Goal: Transaction & Acquisition: Purchase product/service

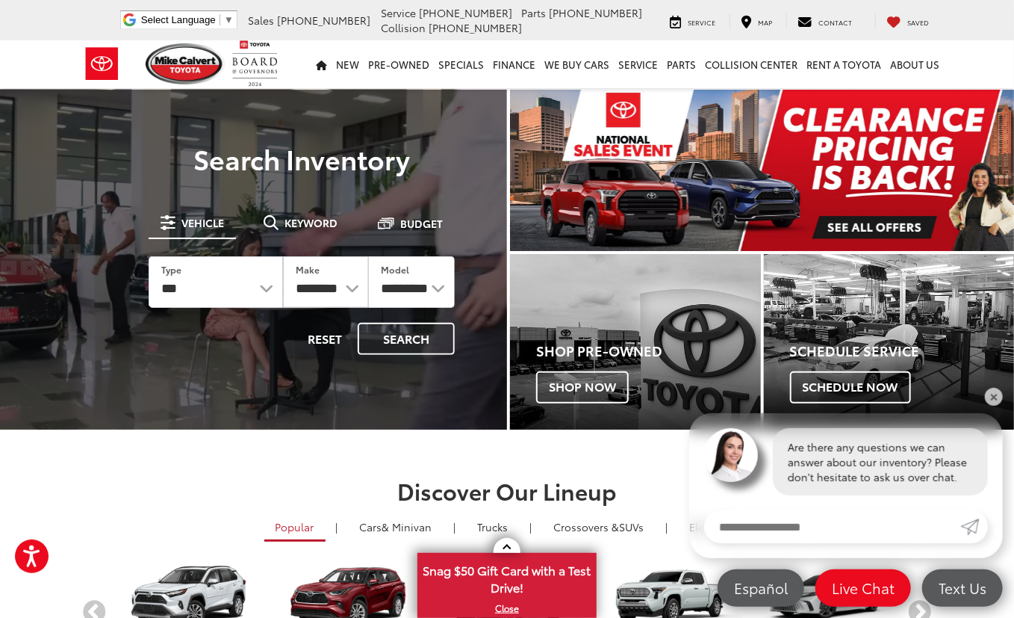
select select "******"
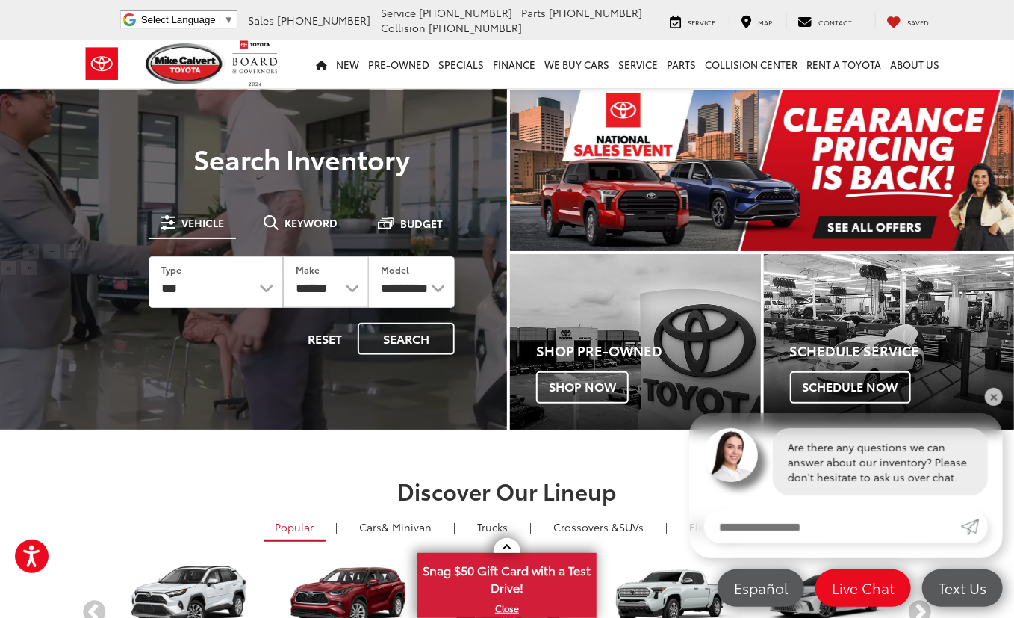
click option "******" at bounding box center [0, 0] width 0 height 0
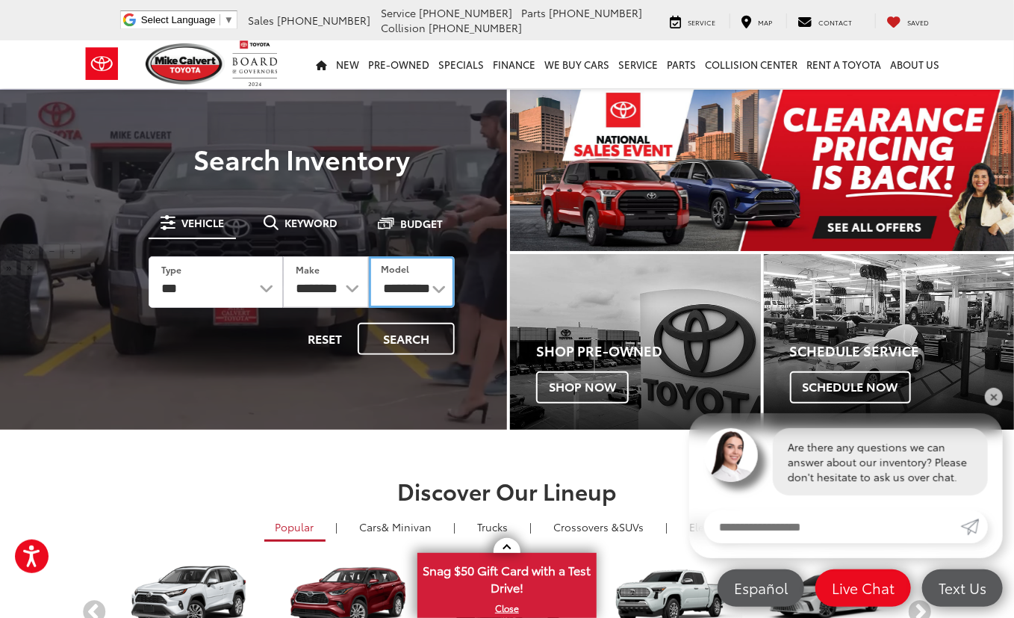
select select "******"
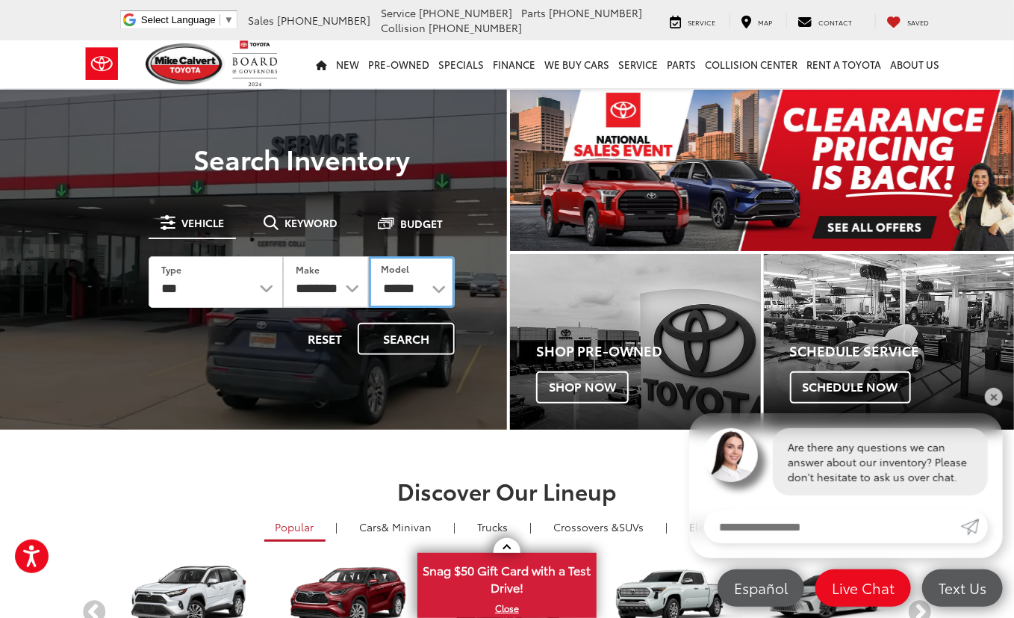
click option "******" at bounding box center [0, 0] width 0 height 0
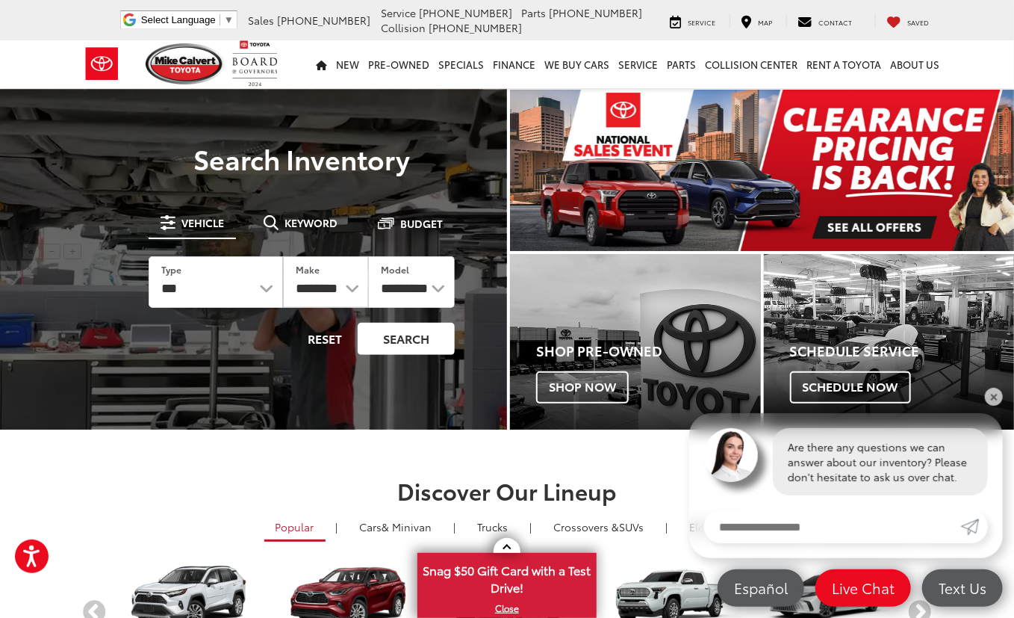
click at [420, 345] on button "Search" at bounding box center [406, 339] width 97 height 32
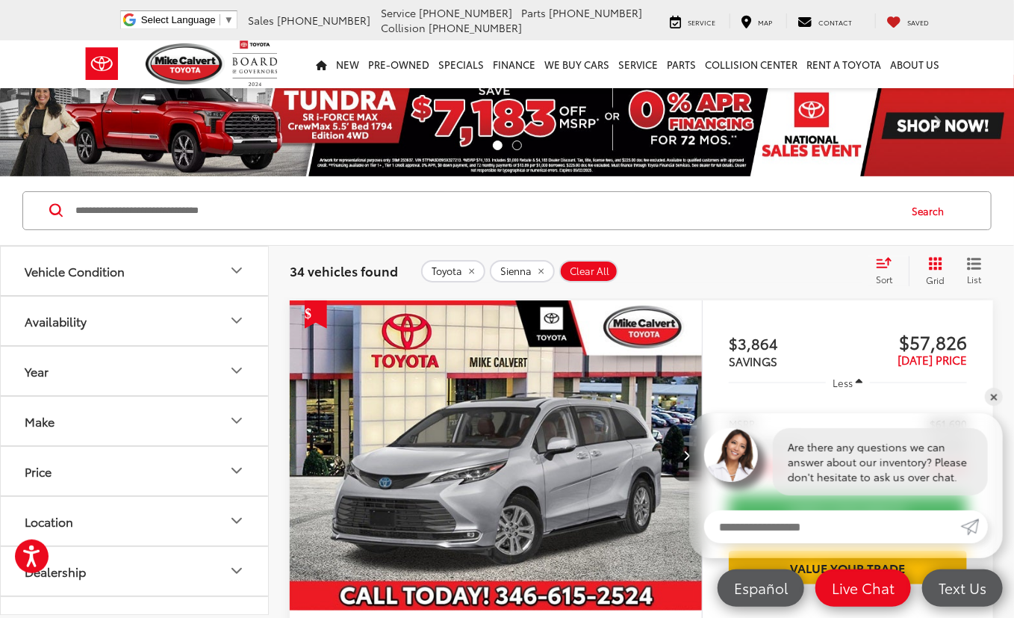
click at [996, 399] on link "✕" at bounding box center [994, 397] width 18 height 18
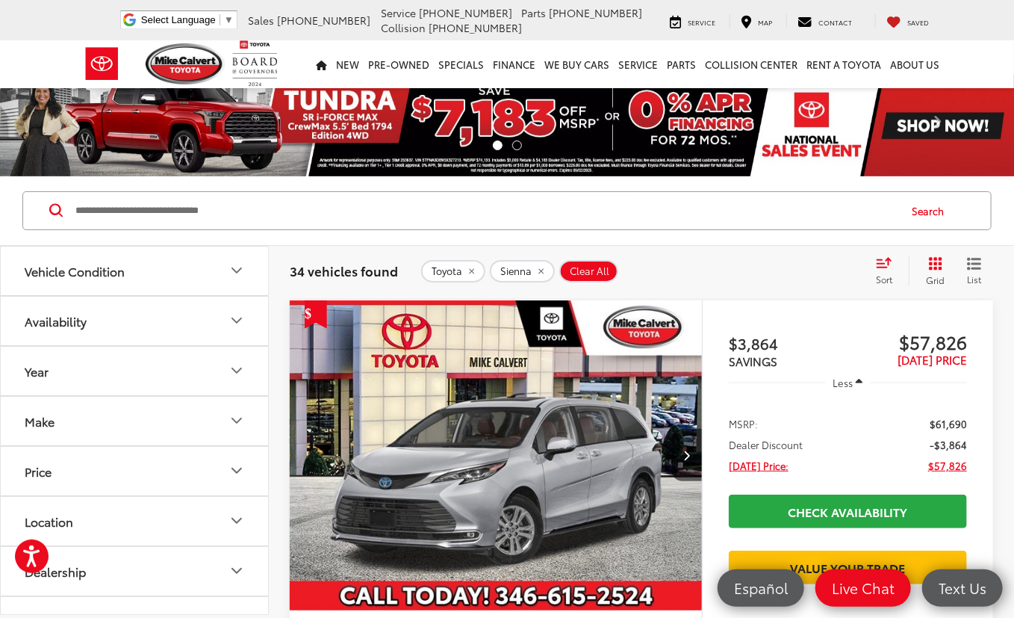
click at [892, 285] on div "Sort" at bounding box center [889, 271] width 40 height 30
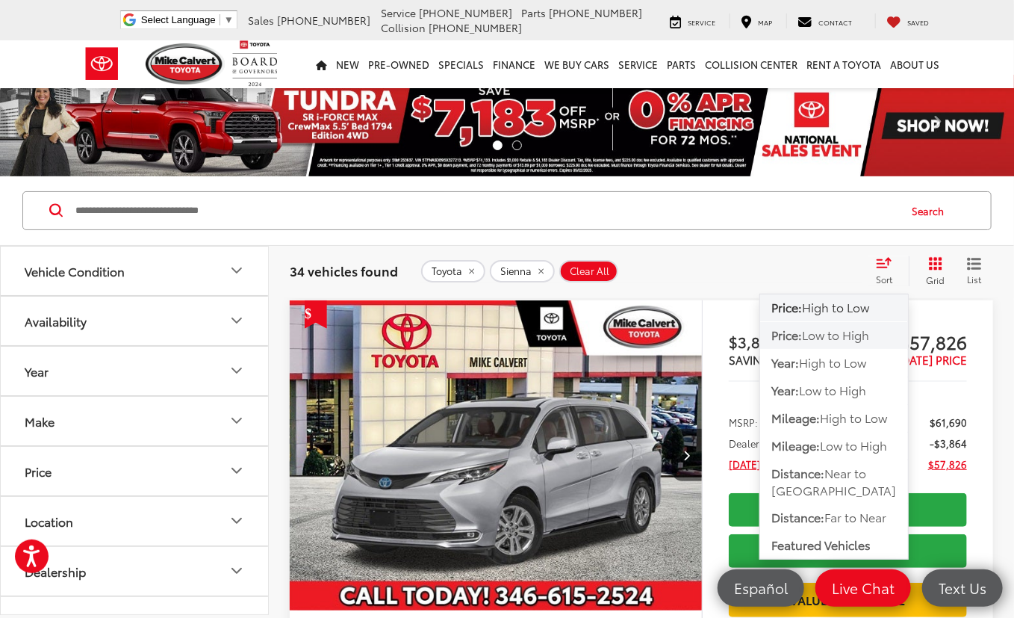
click at [832, 335] on span "Low to High" at bounding box center [835, 334] width 67 height 17
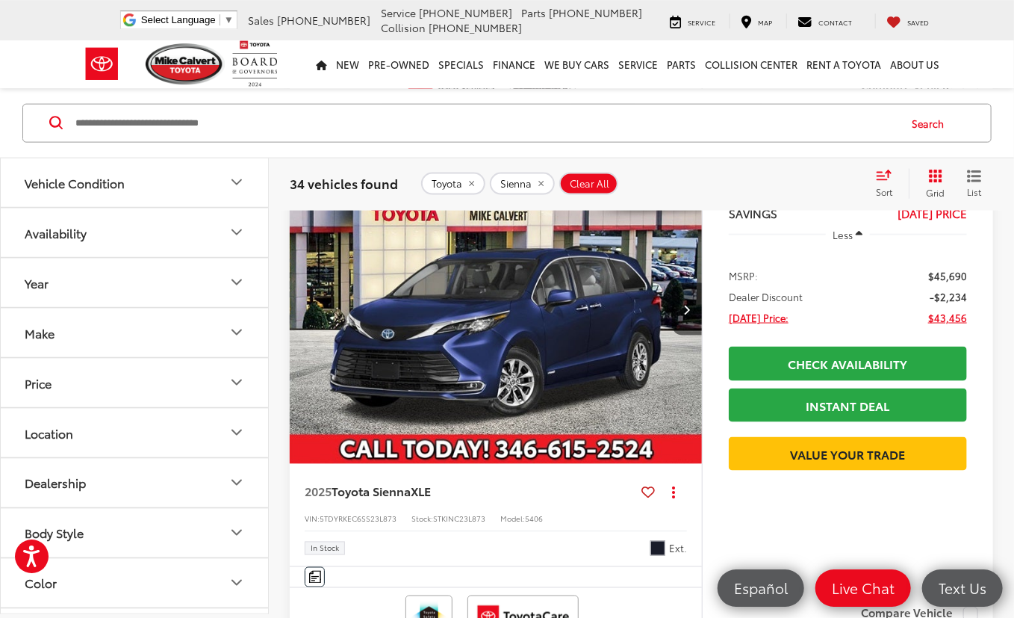
scroll to position [3312, 0]
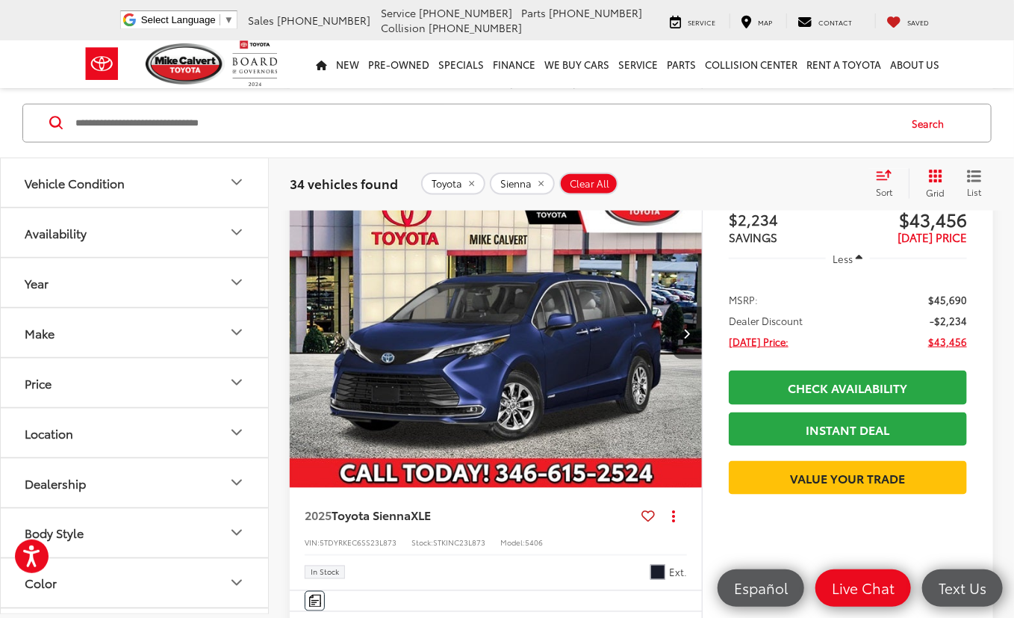
click at [527, 406] on img "2025 Toyota Sienna XLE 0" at bounding box center [496, 333] width 414 height 311
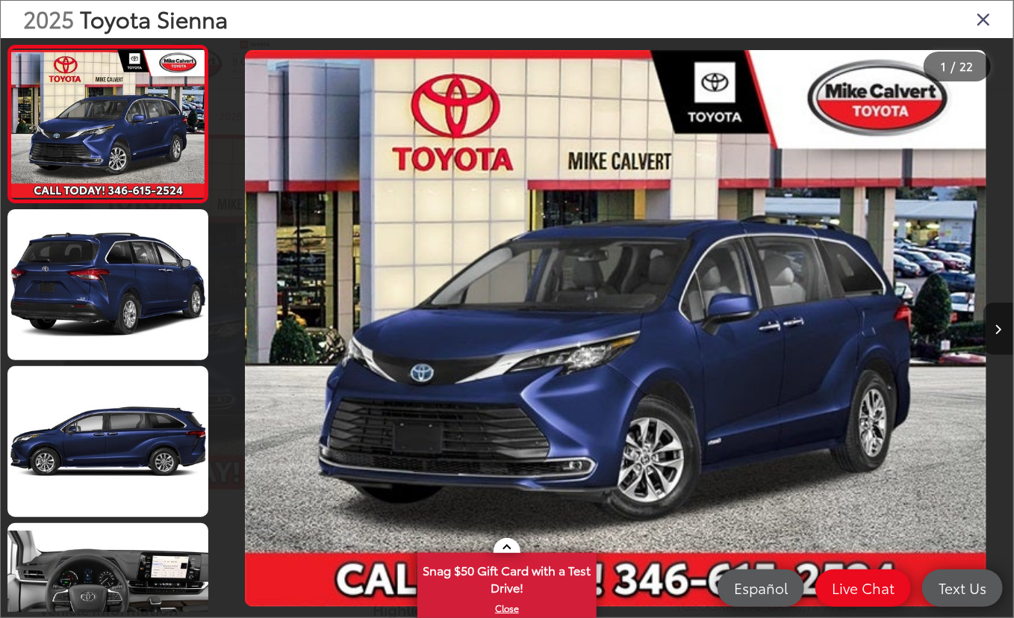
click at [999, 325] on icon "Next image" at bounding box center [999, 329] width 7 height 10
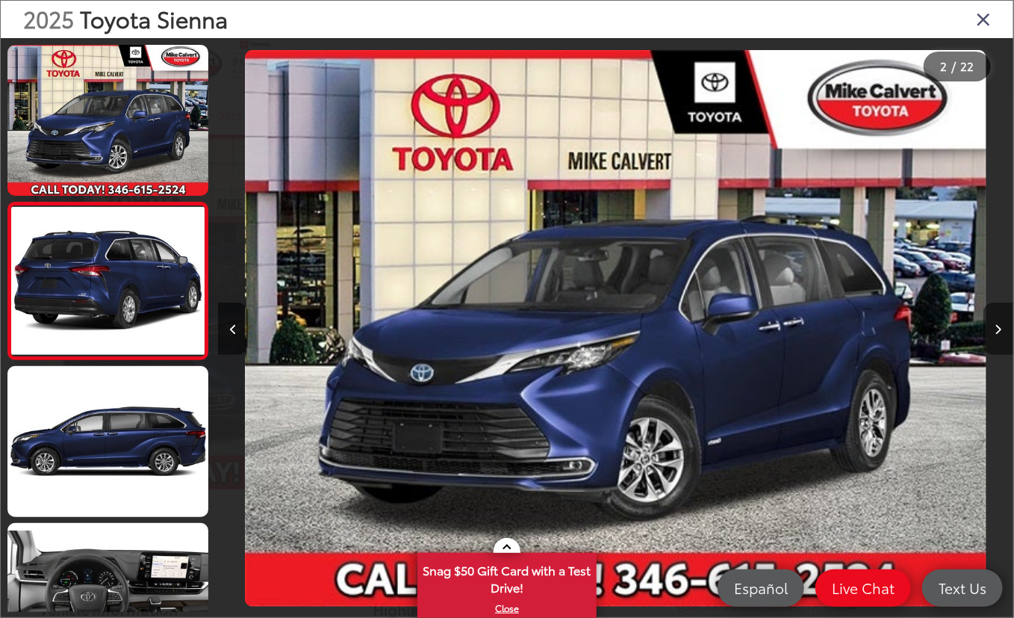
scroll to position [0, 795]
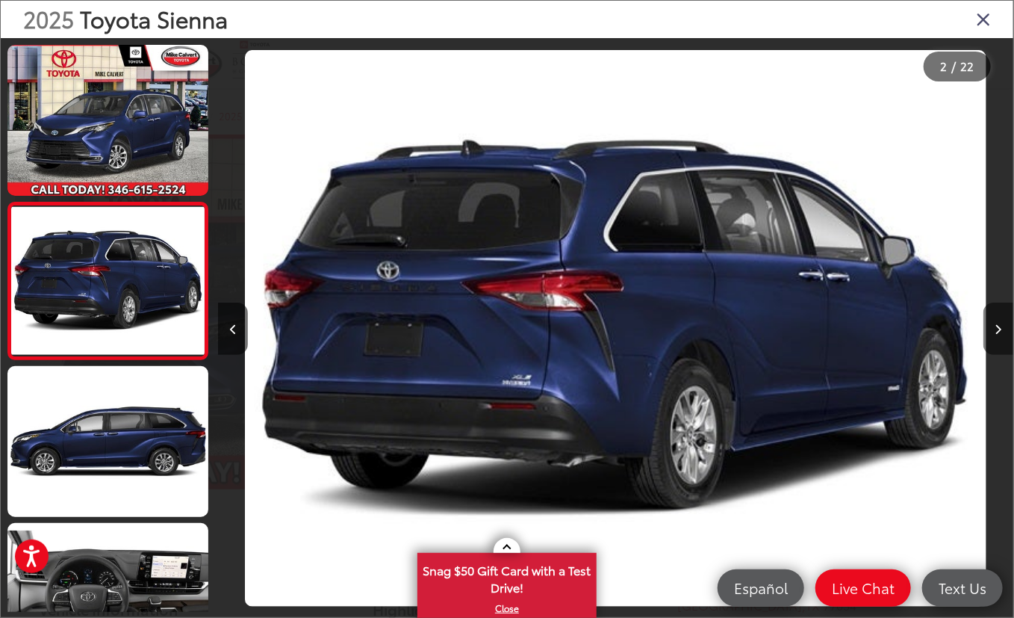
click at [999, 325] on icon "Next image" at bounding box center [999, 329] width 7 height 10
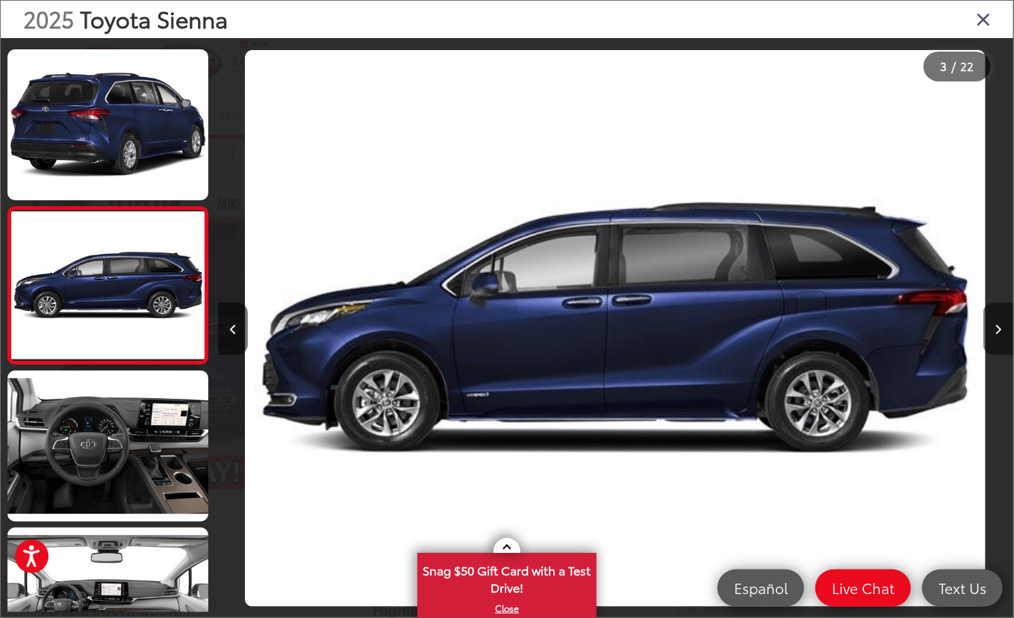
scroll to position [152, 0]
click at [999, 325] on icon "Next image" at bounding box center [999, 329] width 7 height 10
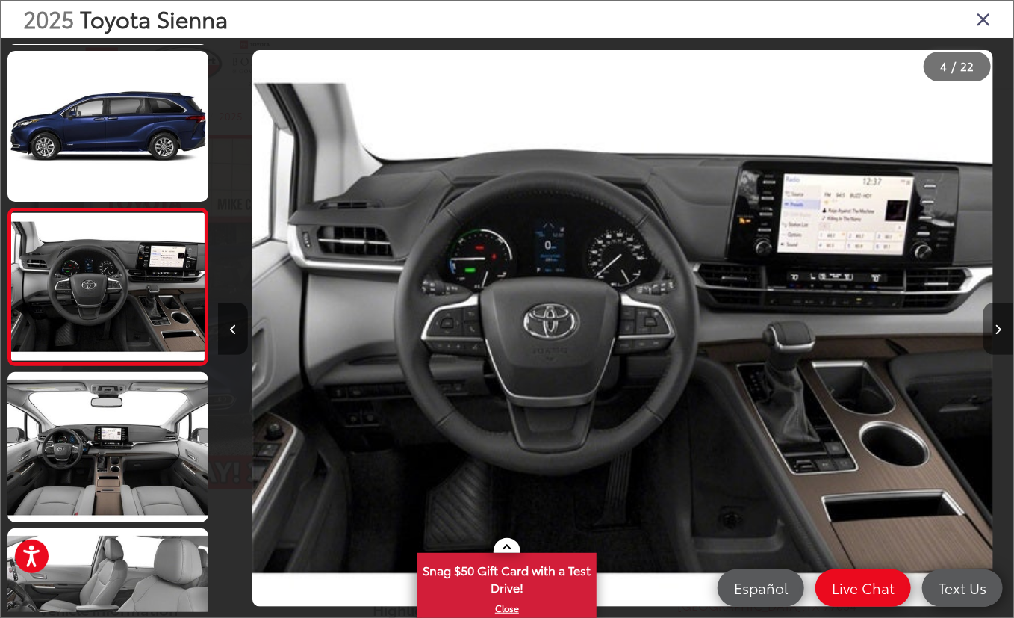
scroll to position [0, 2387]
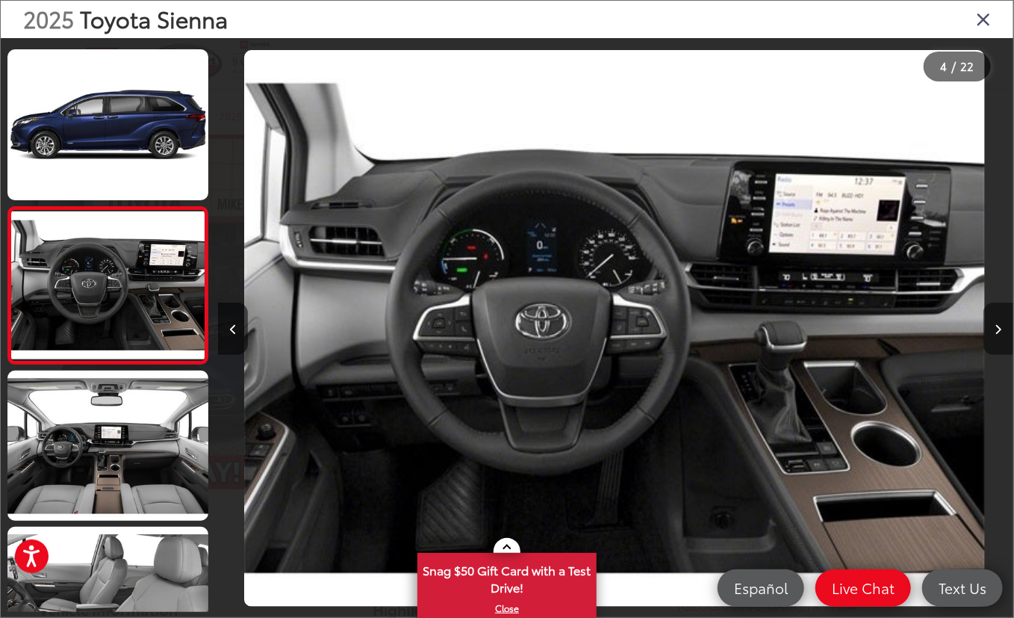
click at [999, 325] on icon "Next image" at bounding box center [999, 329] width 7 height 10
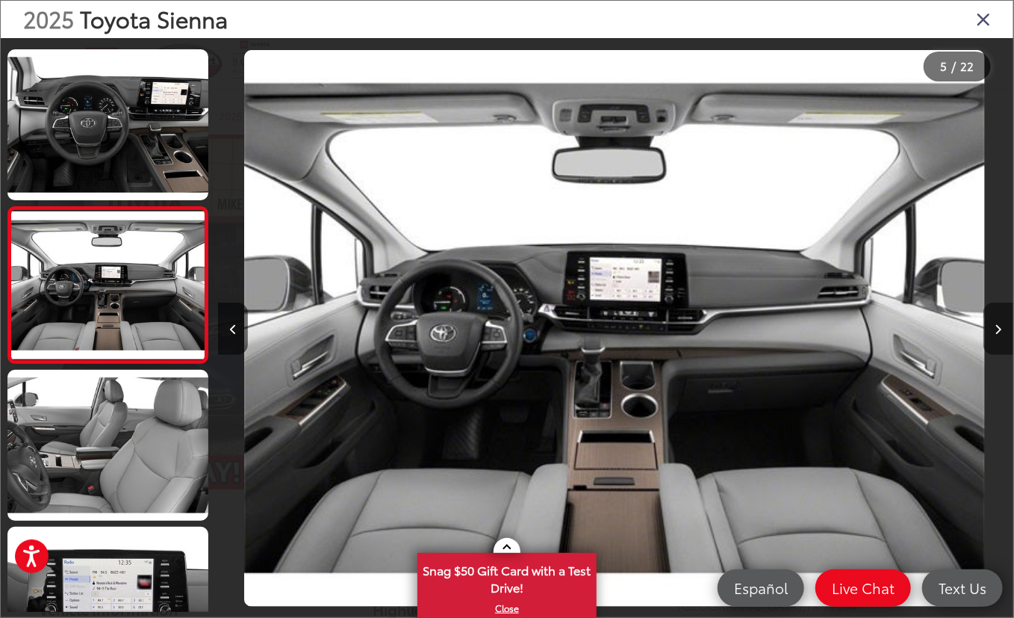
scroll to position [466, 0]
click at [999, 325] on icon "Next image" at bounding box center [999, 329] width 7 height 10
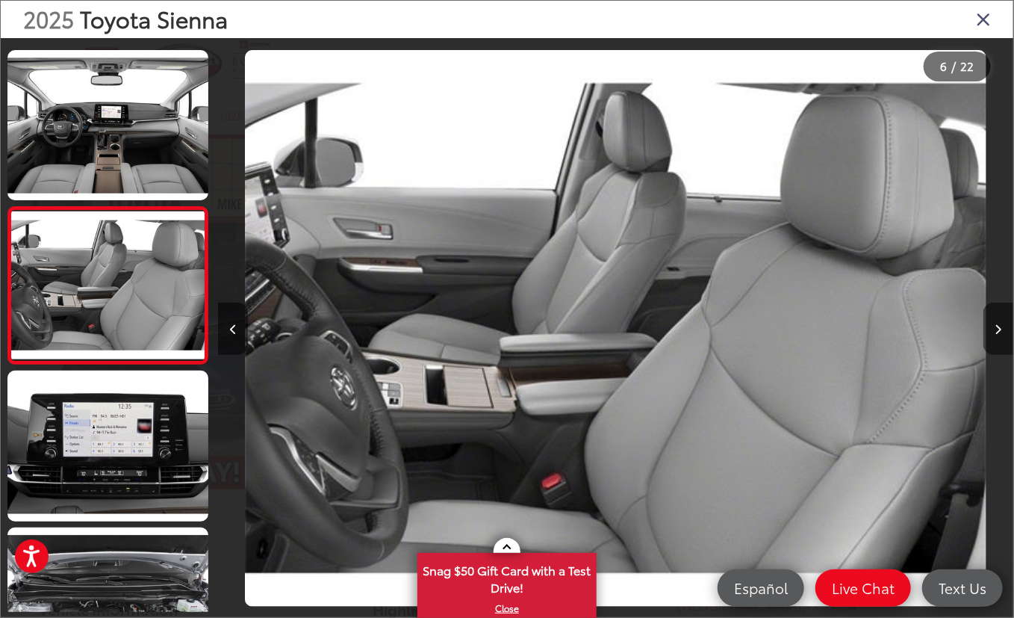
scroll to position [623, 0]
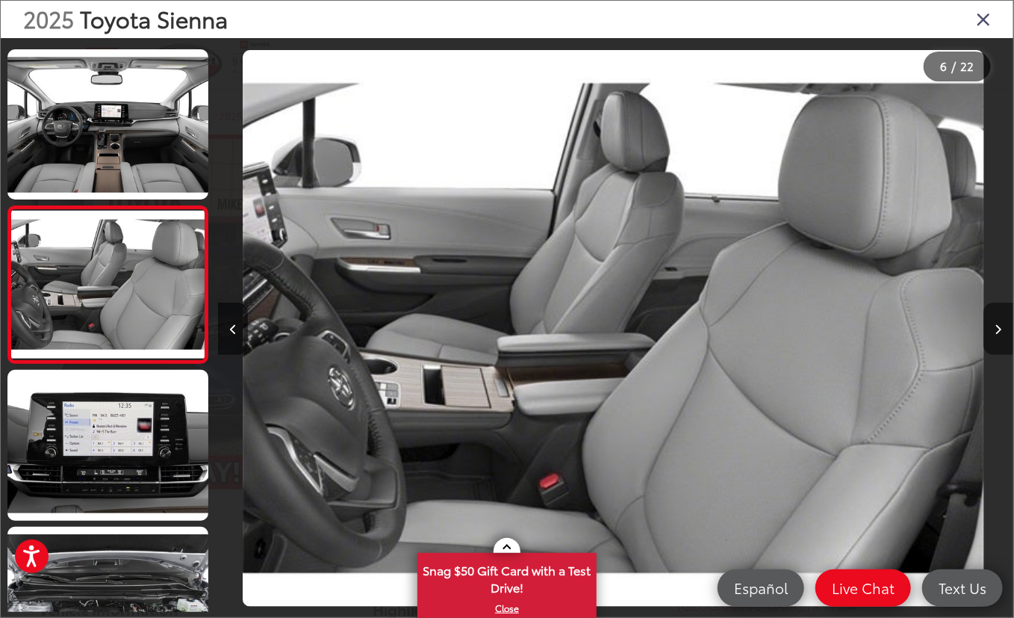
click at [999, 325] on icon "Next image" at bounding box center [999, 329] width 7 height 10
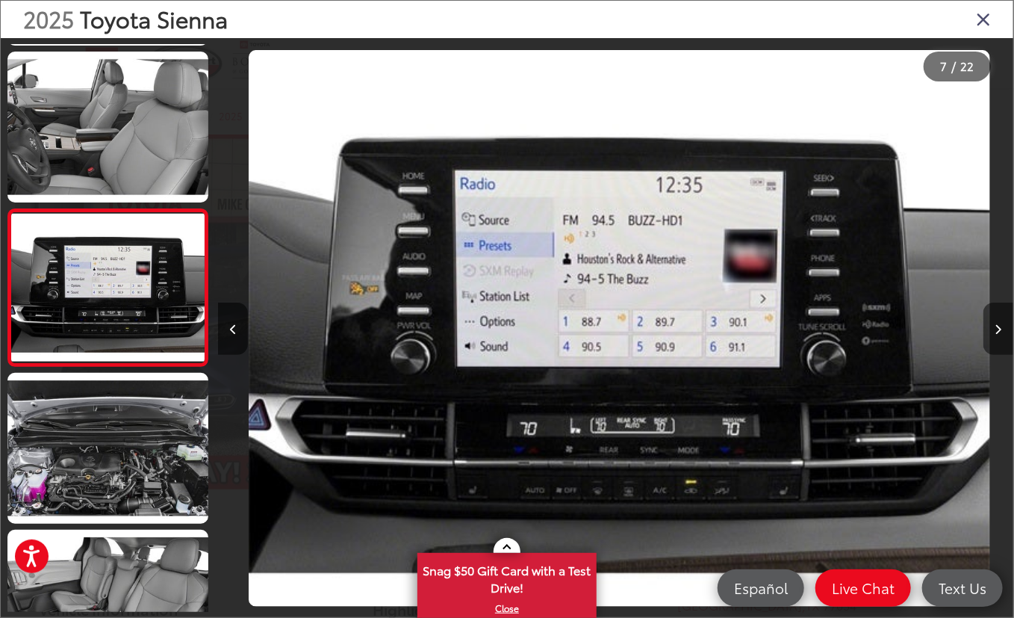
scroll to position [0, 0]
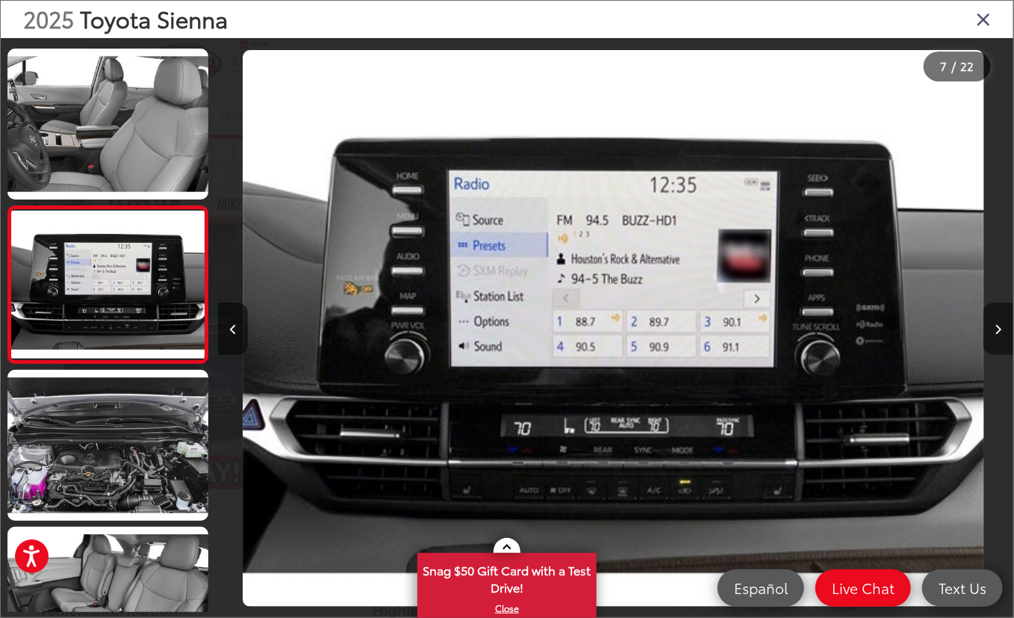
click at [999, 325] on icon "Next image" at bounding box center [999, 329] width 7 height 10
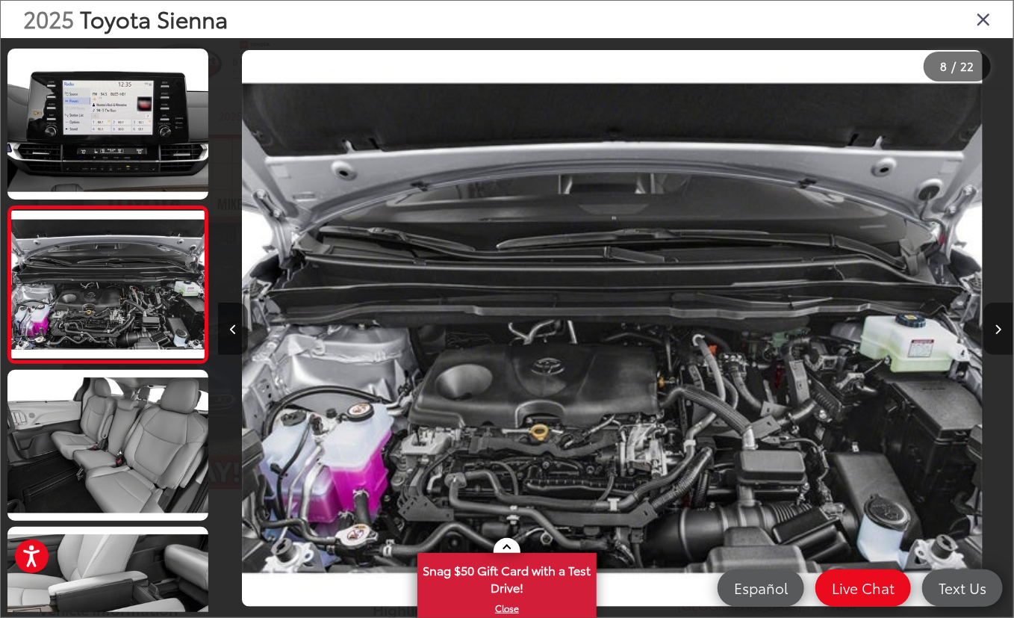
click at [999, 325] on icon "Next image" at bounding box center [999, 329] width 7 height 10
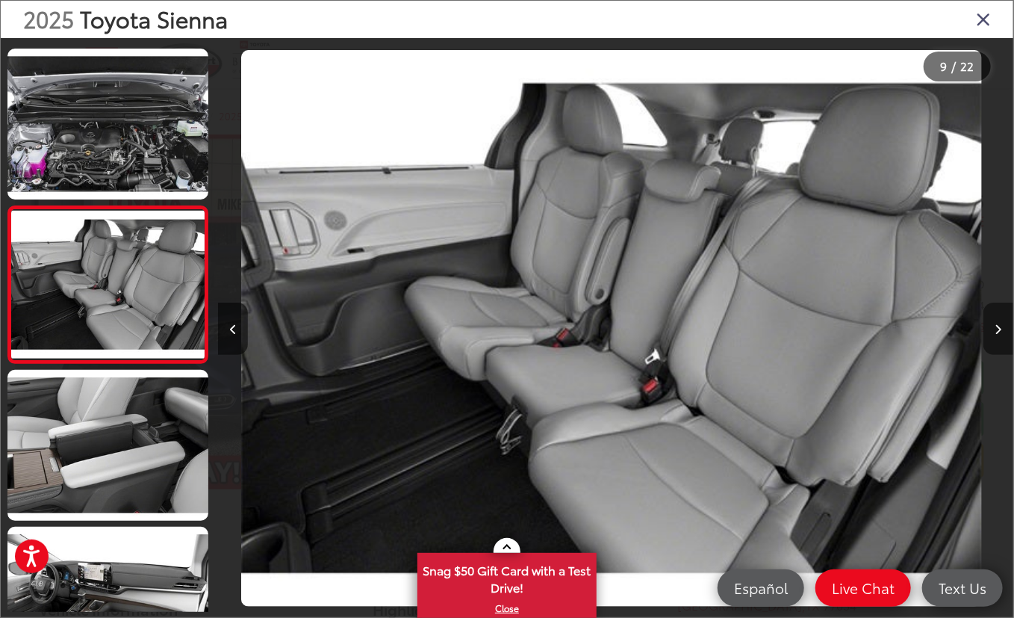
click at [999, 325] on icon "Next image" at bounding box center [999, 329] width 7 height 10
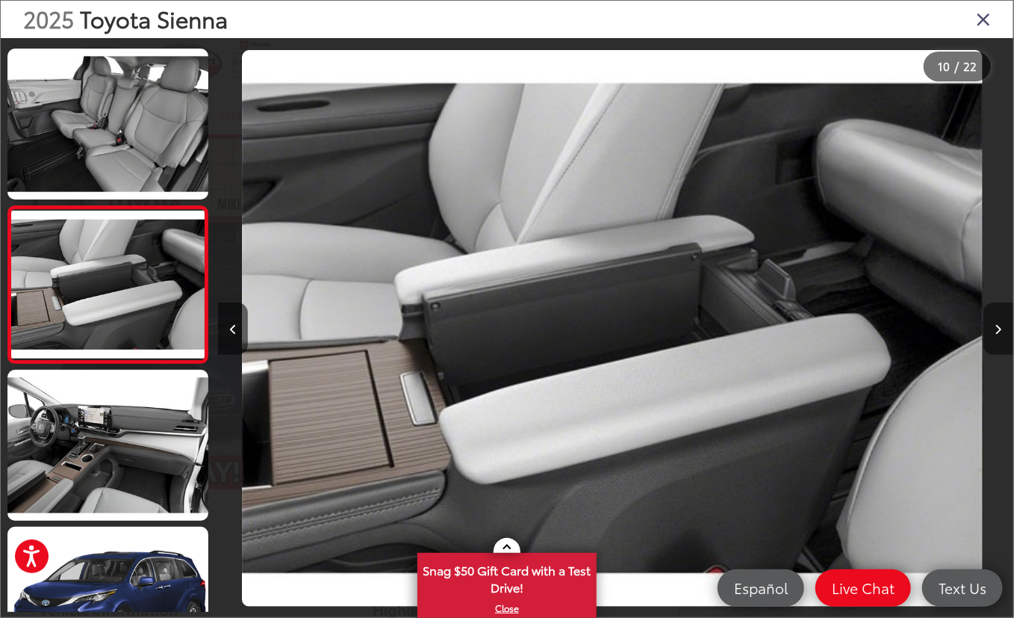
click at [999, 325] on icon "Next image" at bounding box center [999, 329] width 7 height 10
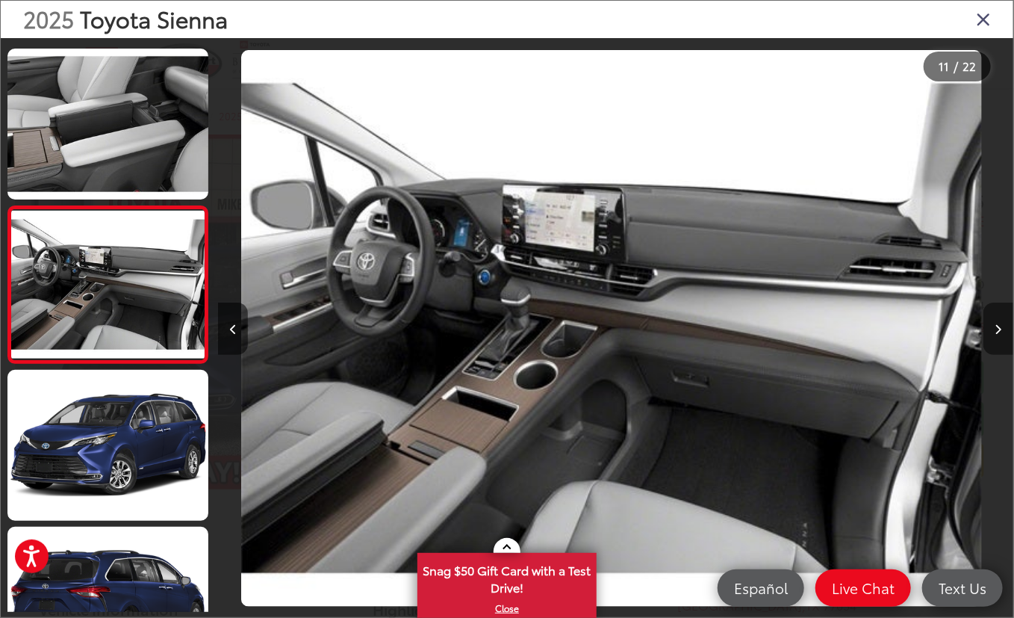
click at [999, 325] on icon "Next image" at bounding box center [999, 329] width 7 height 10
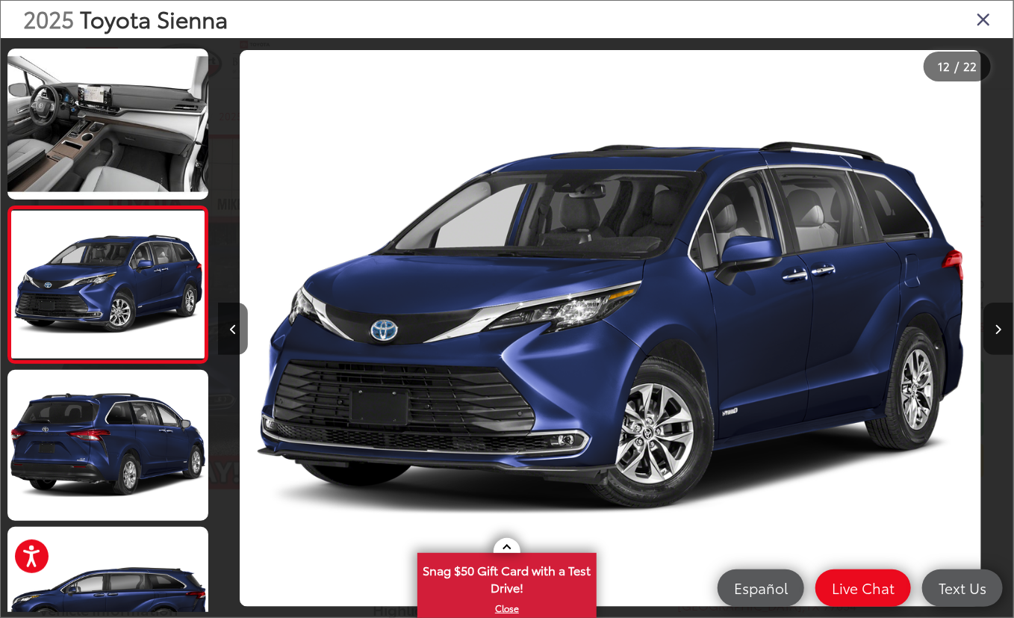
click at [994, 318] on button "Next image" at bounding box center [999, 328] width 30 height 52
